Goal: Transaction & Acquisition: Subscribe to service/newsletter

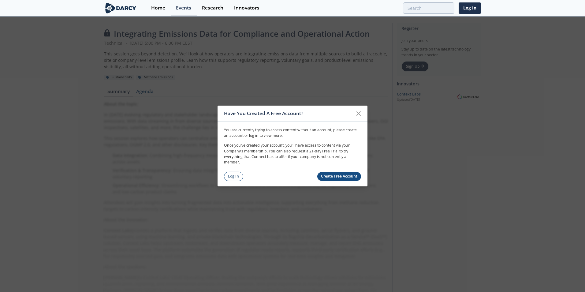
click at [345, 175] on link "Create Free Account" at bounding box center [339, 176] width 44 height 9
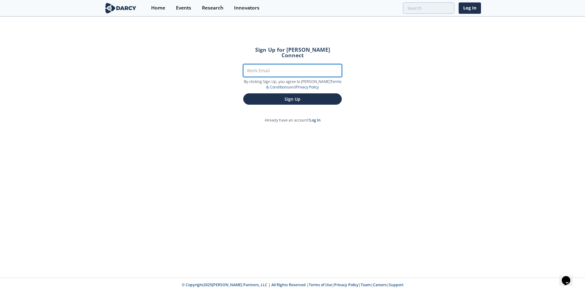
click at [261, 68] on input "Work Email" at bounding box center [292, 70] width 99 height 13
type input "nathalie.arnould@totalenergies.com"
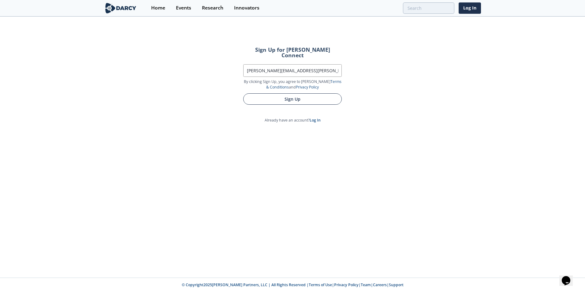
click at [285, 94] on button "Sign Up" at bounding box center [292, 98] width 99 height 11
click at [289, 95] on button "Sign Up" at bounding box center [292, 98] width 99 height 11
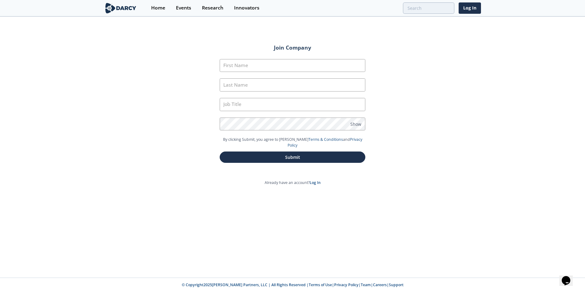
type input "Nathalie"
type input "Arnould"
type input "CFR Focal Point"
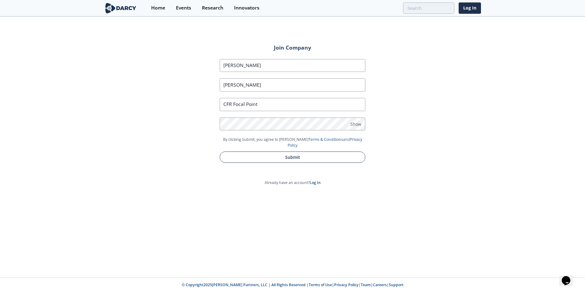
click at [280, 153] on button "Submit" at bounding box center [293, 156] width 146 height 11
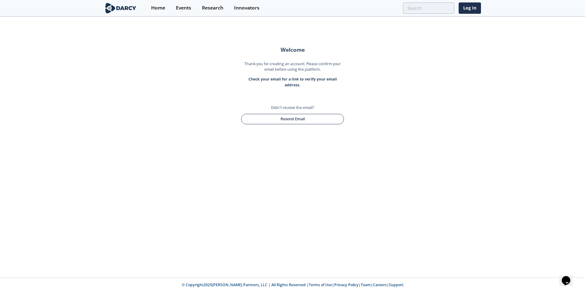
click at [277, 120] on button "Resend Email" at bounding box center [292, 119] width 103 height 10
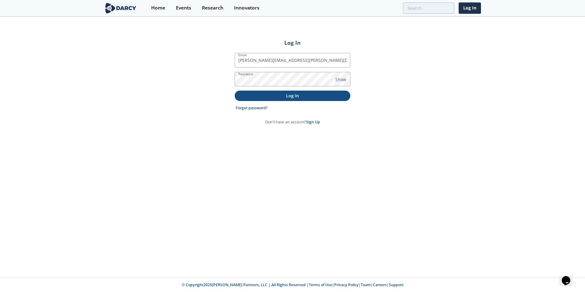
click at [284, 96] on p "Log In" at bounding box center [292, 95] width 107 height 6
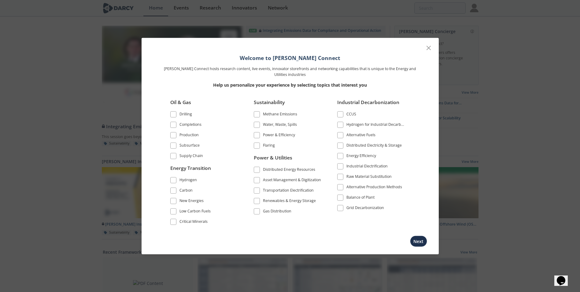
click at [173, 133] on span at bounding box center [173, 135] width 4 height 4
click at [420, 241] on button "Next" at bounding box center [418, 240] width 17 height 11
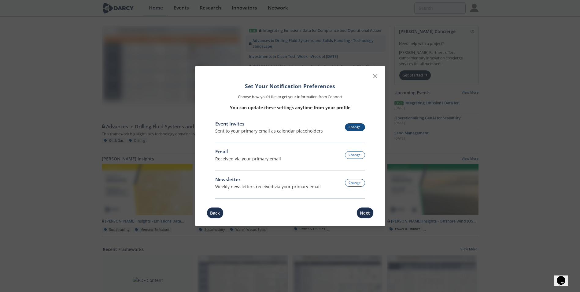
click at [356, 127] on button "Change" at bounding box center [355, 127] width 20 height 8
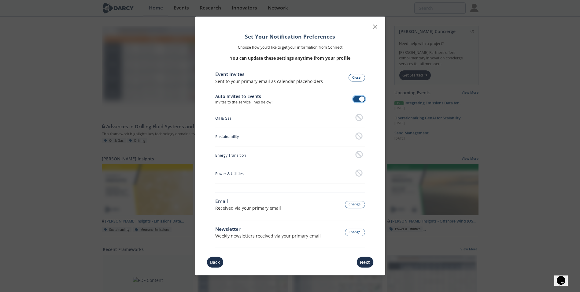
click at [357, 101] on span at bounding box center [359, 99] width 12 height 6
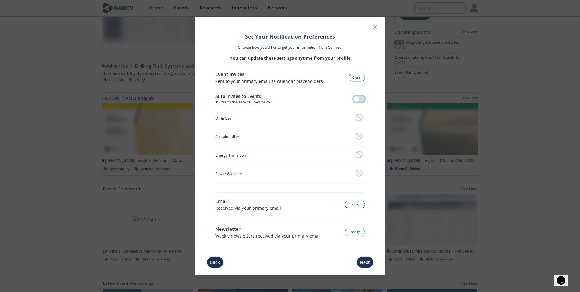
scroll to position [61, 0]
click at [354, 206] on button "Change" at bounding box center [355, 205] width 20 height 8
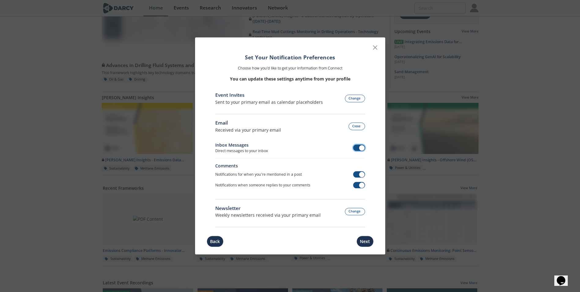
click at [356, 148] on span at bounding box center [359, 147] width 12 height 6
click at [354, 173] on span at bounding box center [359, 174] width 12 height 6
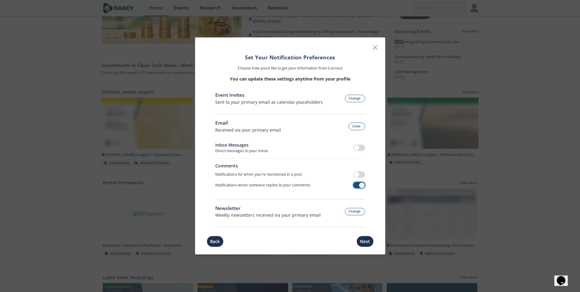
click at [355, 185] on span at bounding box center [359, 185] width 12 height 6
click at [360, 243] on button "Next" at bounding box center [365, 241] width 17 height 11
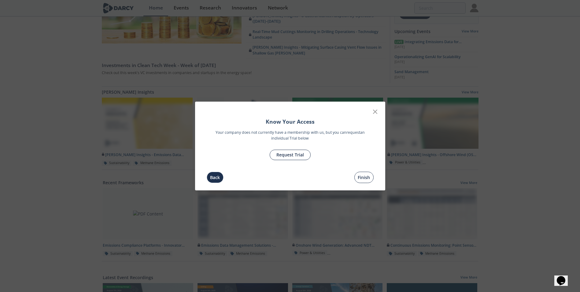
click at [364, 176] on button "Finish" at bounding box center [364, 177] width 19 height 11
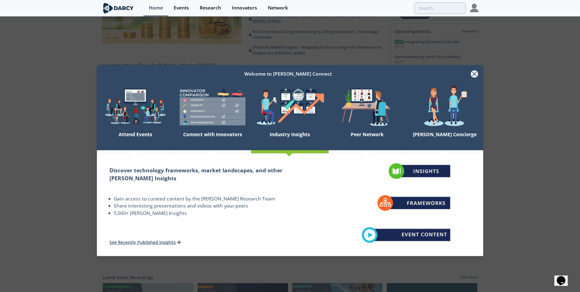
click at [477, 74] on icon at bounding box center [474, 73] width 7 height 7
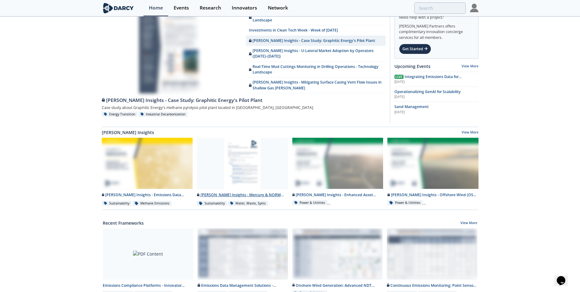
scroll to position [0, 0]
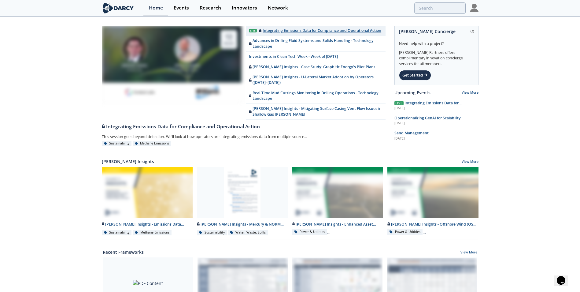
click at [287, 34] on link "Live Integrating Emissions Data for Compliance and Operational Action" at bounding box center [316, 31] width 140 height 10
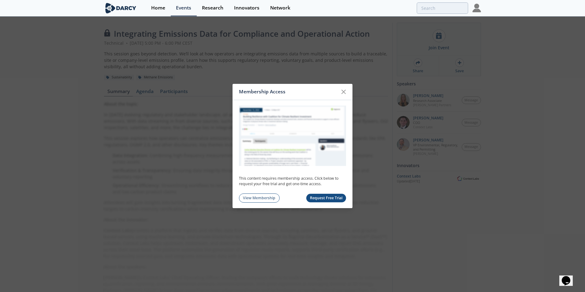
click at [318, 199] on button "Request Free Trial" at bounding box center [326, 198] width 40 height 9
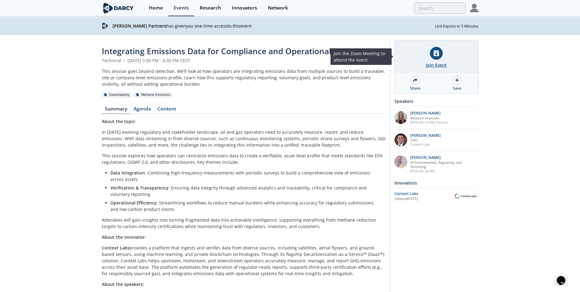
click at [440, 55] on div at bounding box center [436, 53] width 13 height 13
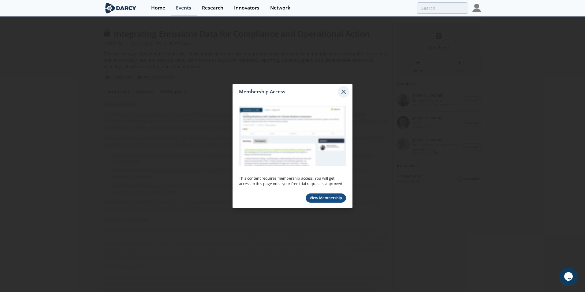
click at [346, 91] on icon at bounding box center [343, 91] width 7 height 7
